Goal: Communication & Community: Participate in discussion

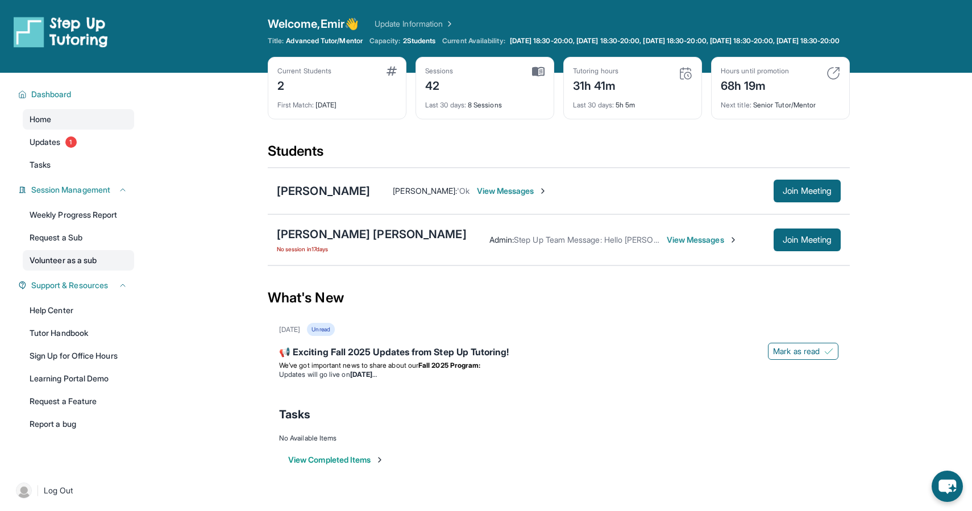
click at [90, 266] on link "Volunteer as a sub" at bounding box center [78, 260] width 111 height 20
click at [359, 242] on div "[PERSON_NAME] [PERSON_NAME]" at bounding box center [372, 234] width 190 height 16
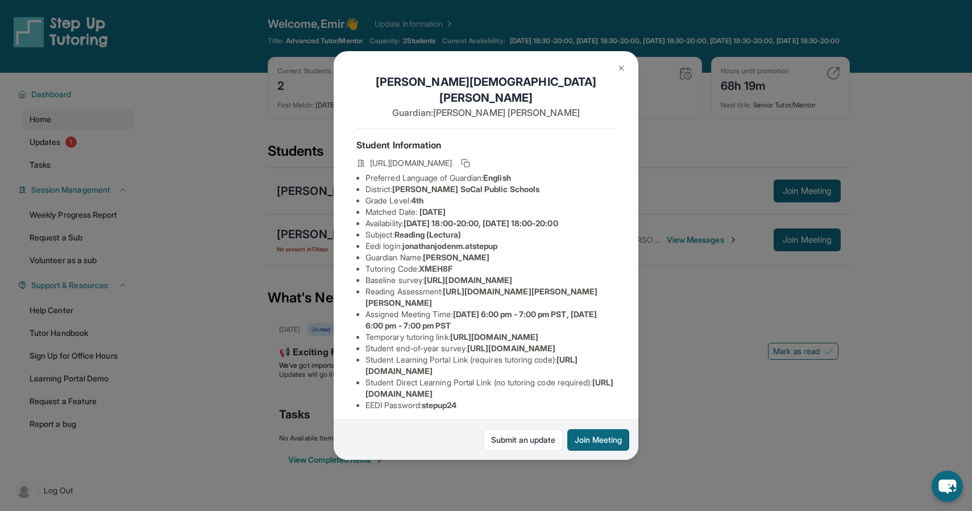
click at [616, 71] on button at bounding box center [621, 68] width 23 height 23
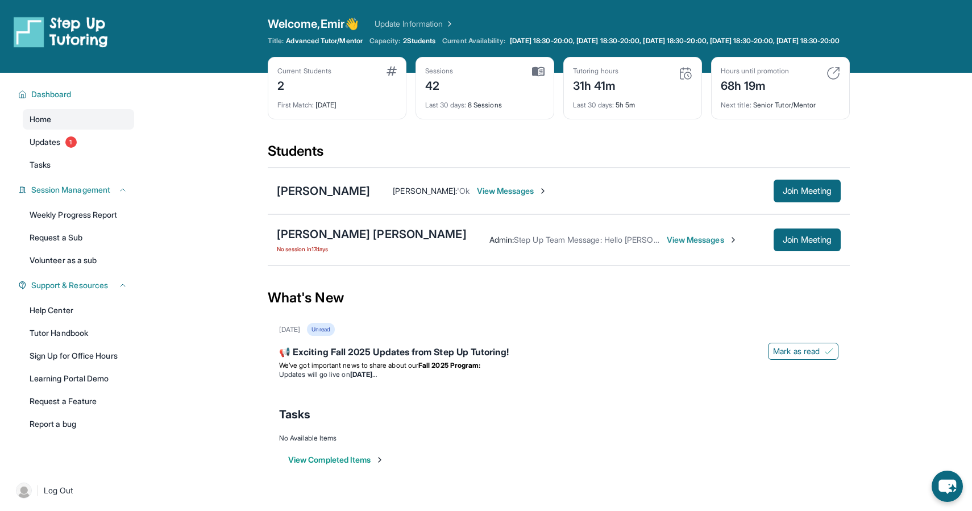
click at [691, 251] on div "Admin : Step Up Team Message: Hello [PERSON_NAME] and [PERSON_NAME]! ✨ We obser…" at bounding box center [654, 240] width 374 height 23
click at [691, 246] on span "View Messages" at bounding box center [702, 239] width 71 height 11
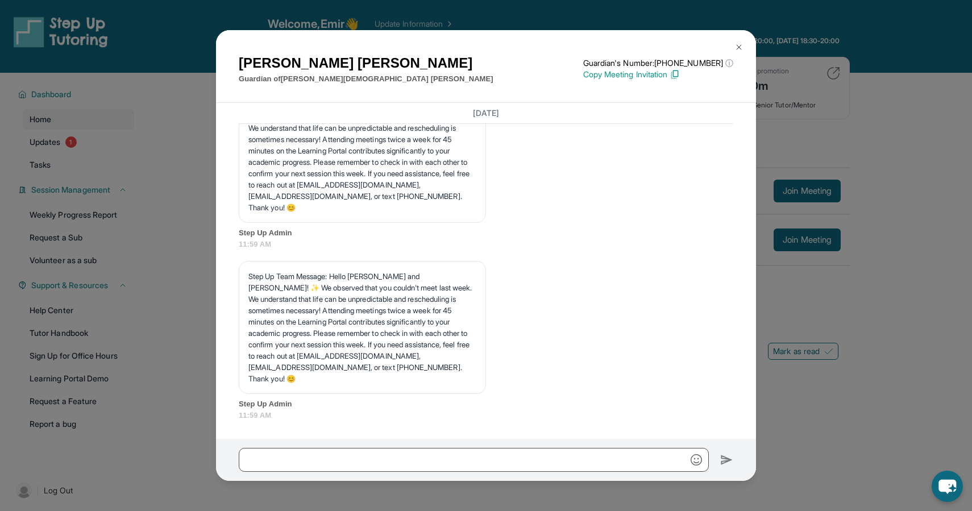
scroll to position [16286, 0]
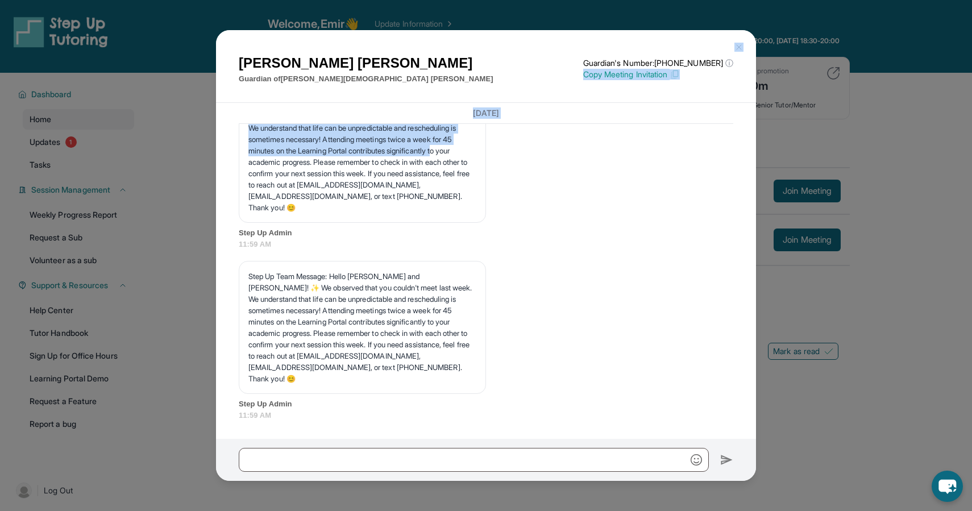
drag, startPoint x: 609, startPoint y: 153, endPoint x: 609, endPoint y: 100, distance: 52.9
click at [609, 100] on div "[PERSON_NAME] Guardian of [PERSON_NAME] [PERSON_NAME] Guardian's Number: [PHONE…" at bounding box center [486, 234] width 540 height 409
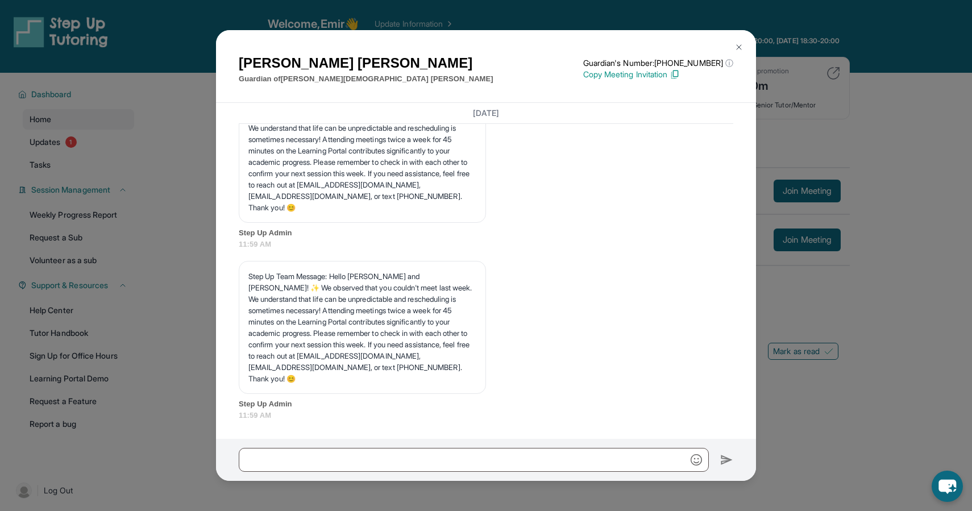
click at [602, 191] on div "[DATE] <p>**New Step Up [PERSON_NAME] Chat**: Hi [PERSON_NAME]! This is the sta…" at bounding box center [486, 271] width 540 height 336
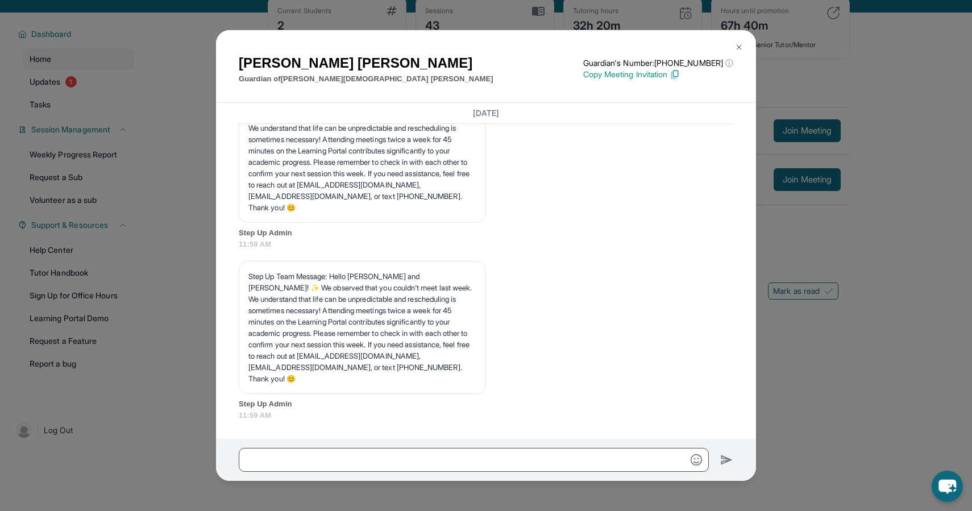
scroll to position [68, 0]
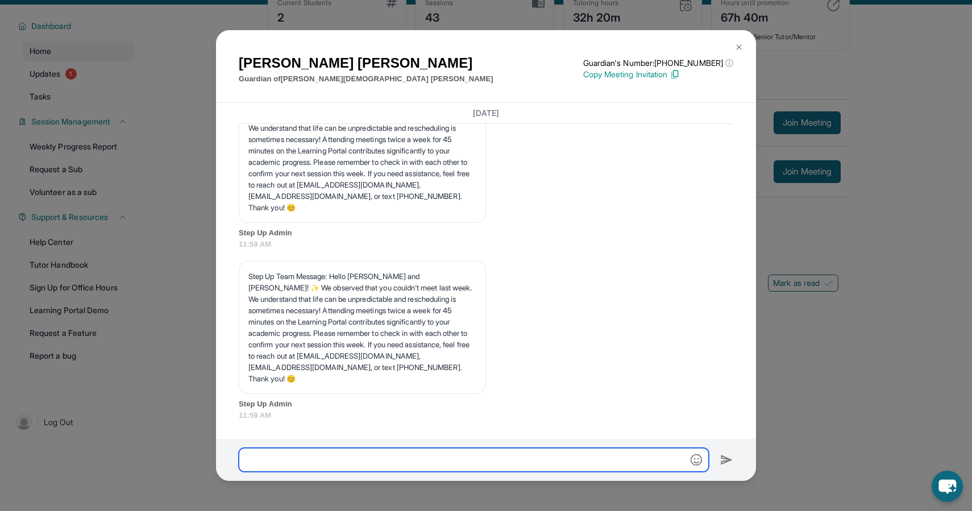
click at [471, 457] on input "text" at bounding box center [474, 460] width 470 height 24
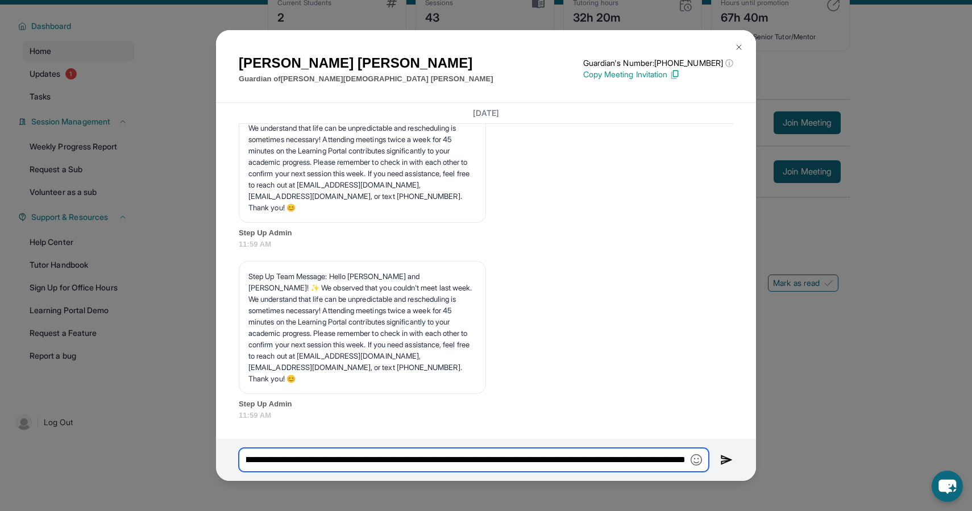
scroll to position [0, 679]
type input "**********"
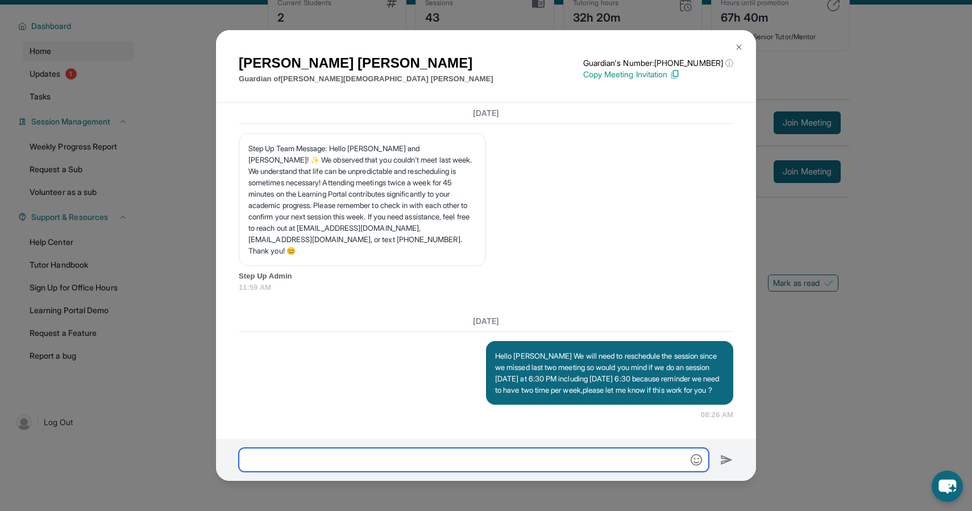
scroll to position [16425, 0]
click at [743, 52] on button at bounding box center [739, 47] width 23 height 23
